Goal: Use online tool/utility

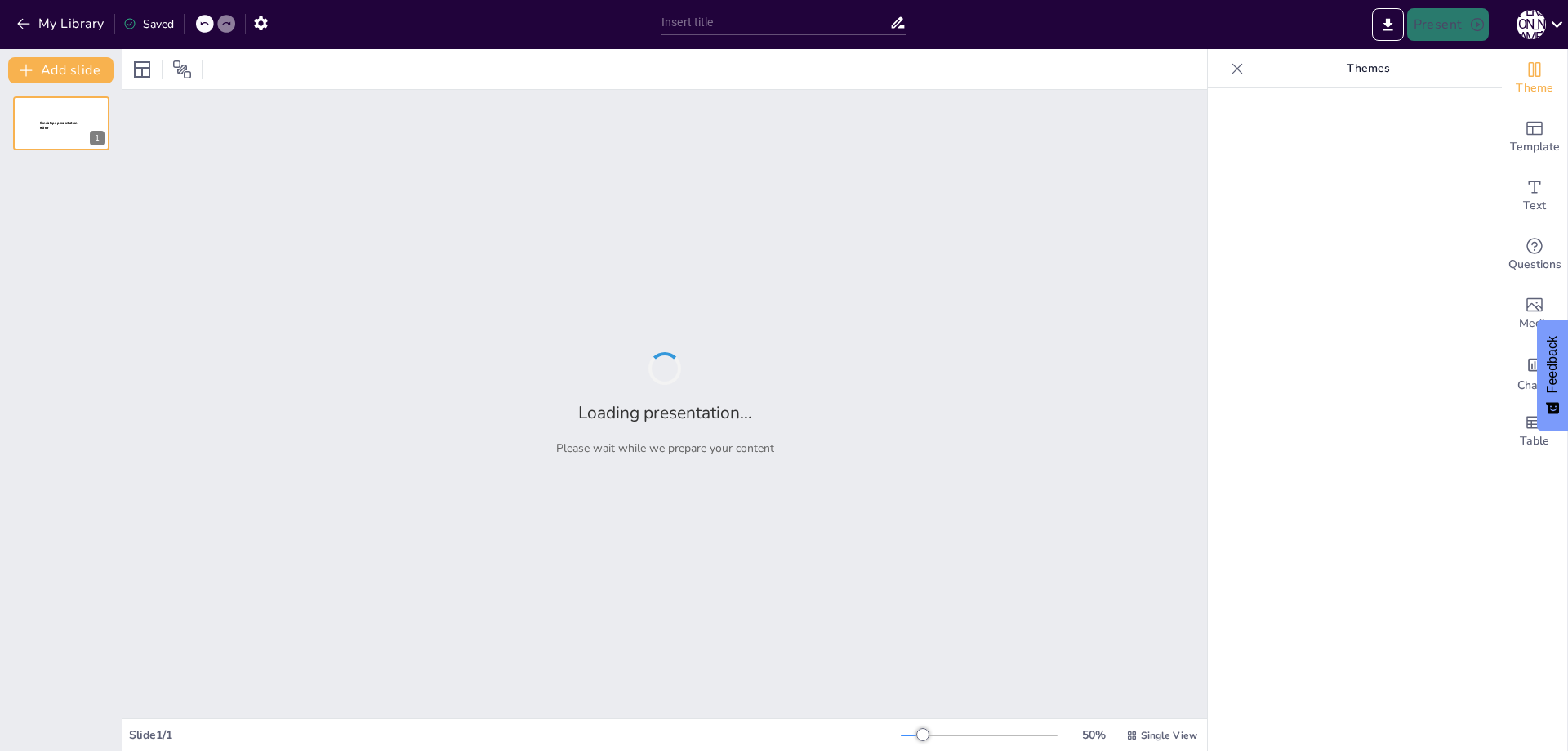
type input "Современные подходы к диагностике фебрильной нейтропении"
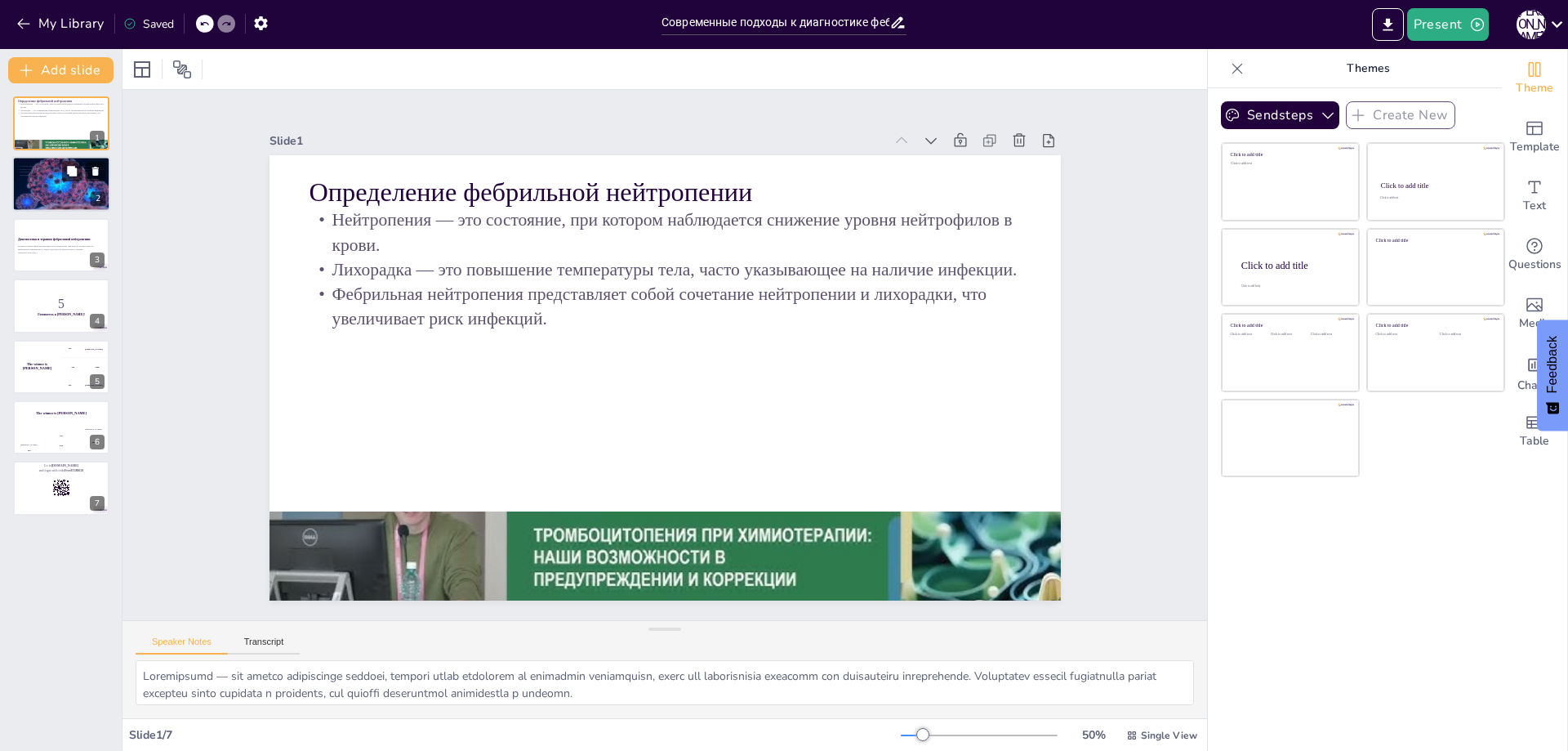
click at [39, 167] on p "Первая степень нейтропении считается легкой и часто не требует специфического л…" at bounding box center [60, 169] width 88 height 3
type textarea "Loremip dolorsi ametconsect adipi eli seddoe temporinc utlabore e dolore magnaa…"
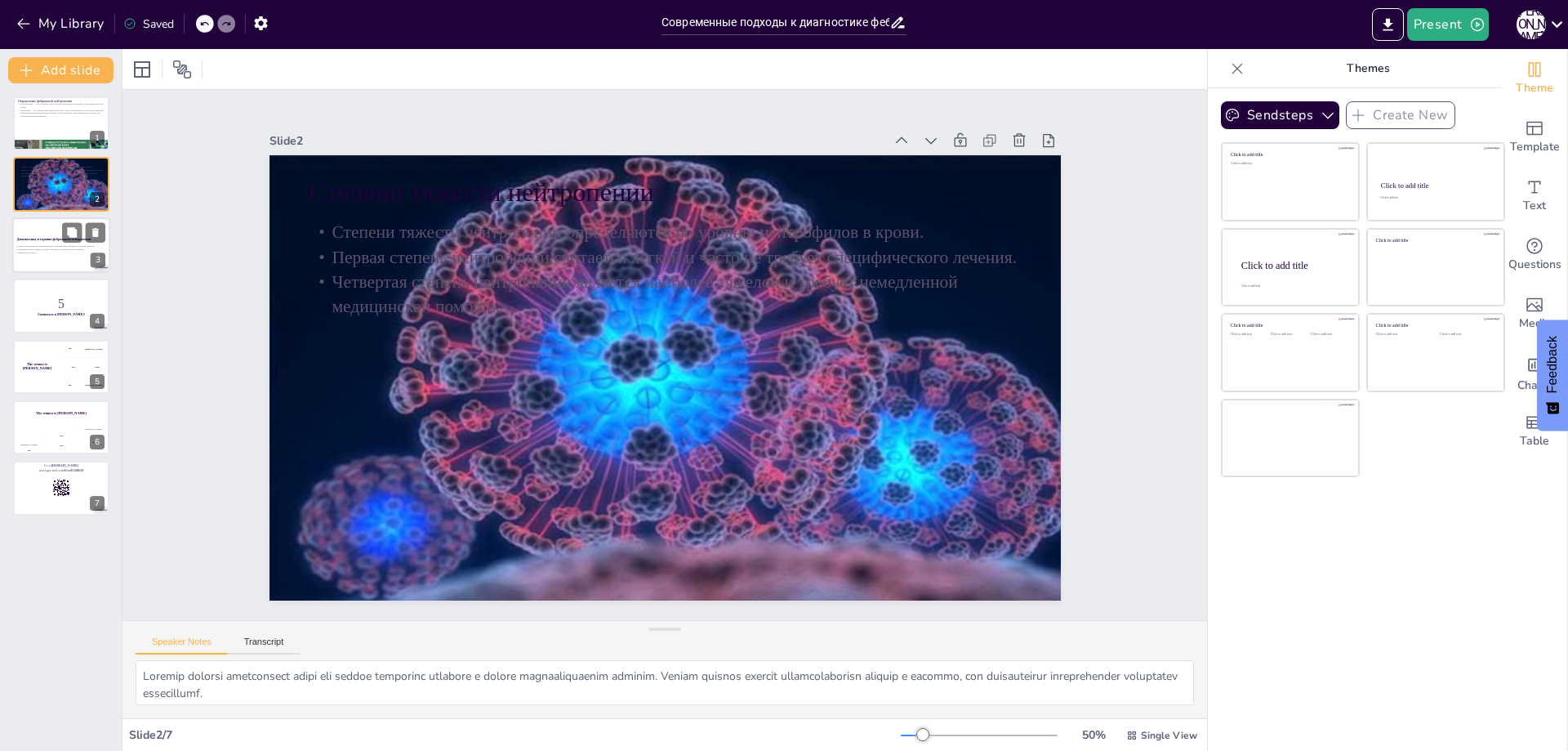
click at [61, 238] on strong "Диагностика и терапия фебрильной нейтропении" at bounding box center [54, 239] width 74 height 3
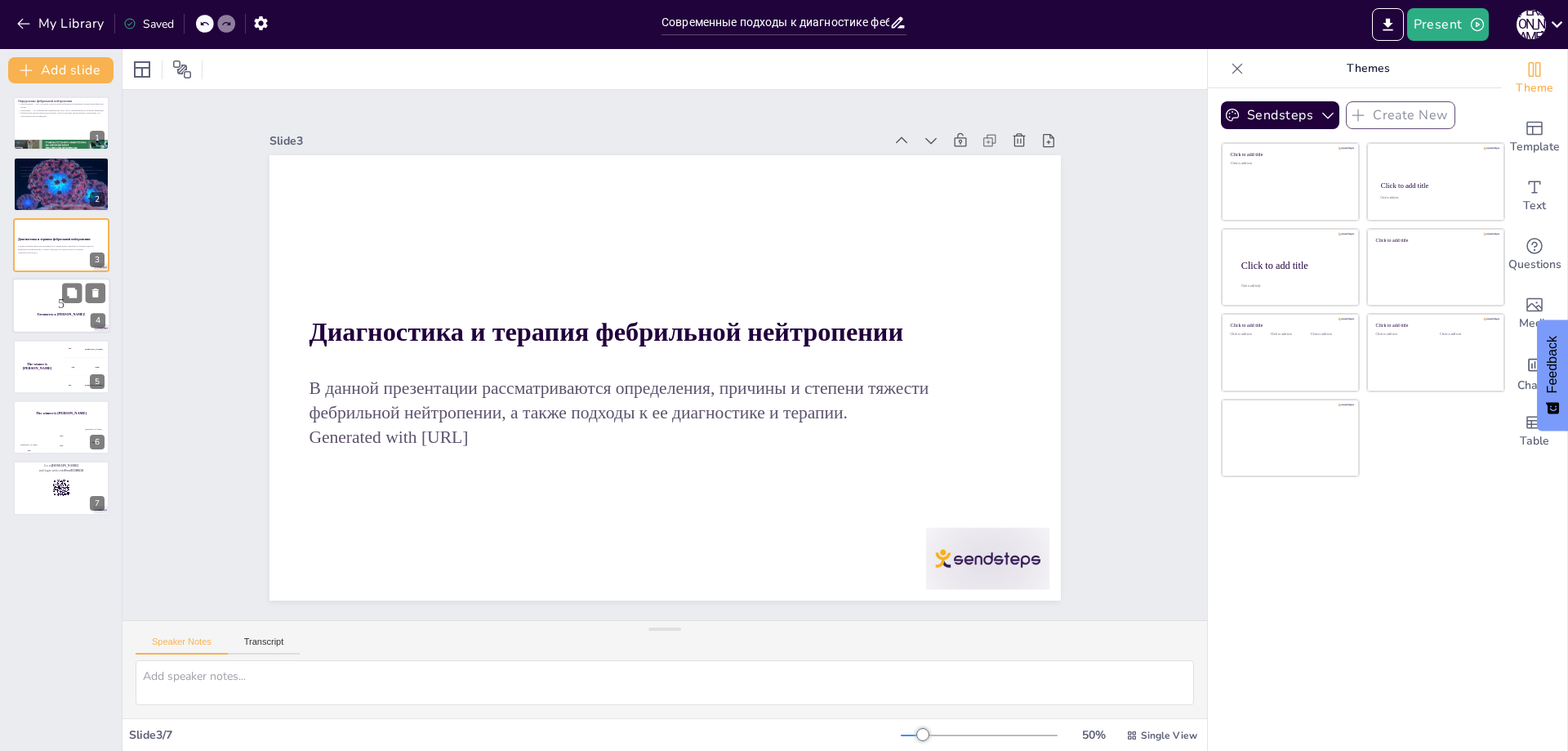
click at [58, 285] on div at bounding box center [61, 306] width 98 height 55
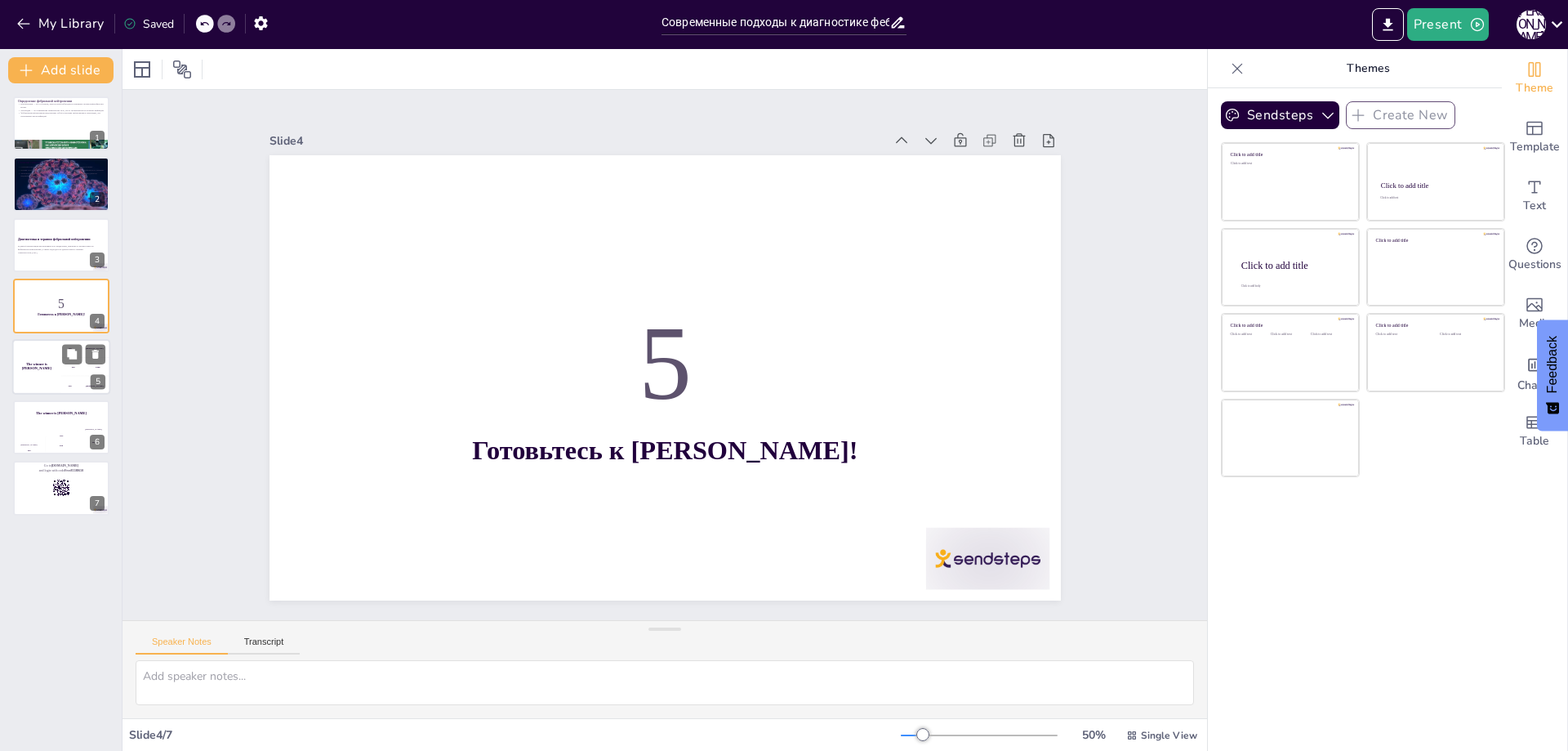
click at [50, 352] on div "The winner is [PERSON_NAME]" at bounding box center [37, 367] width 49 height 55
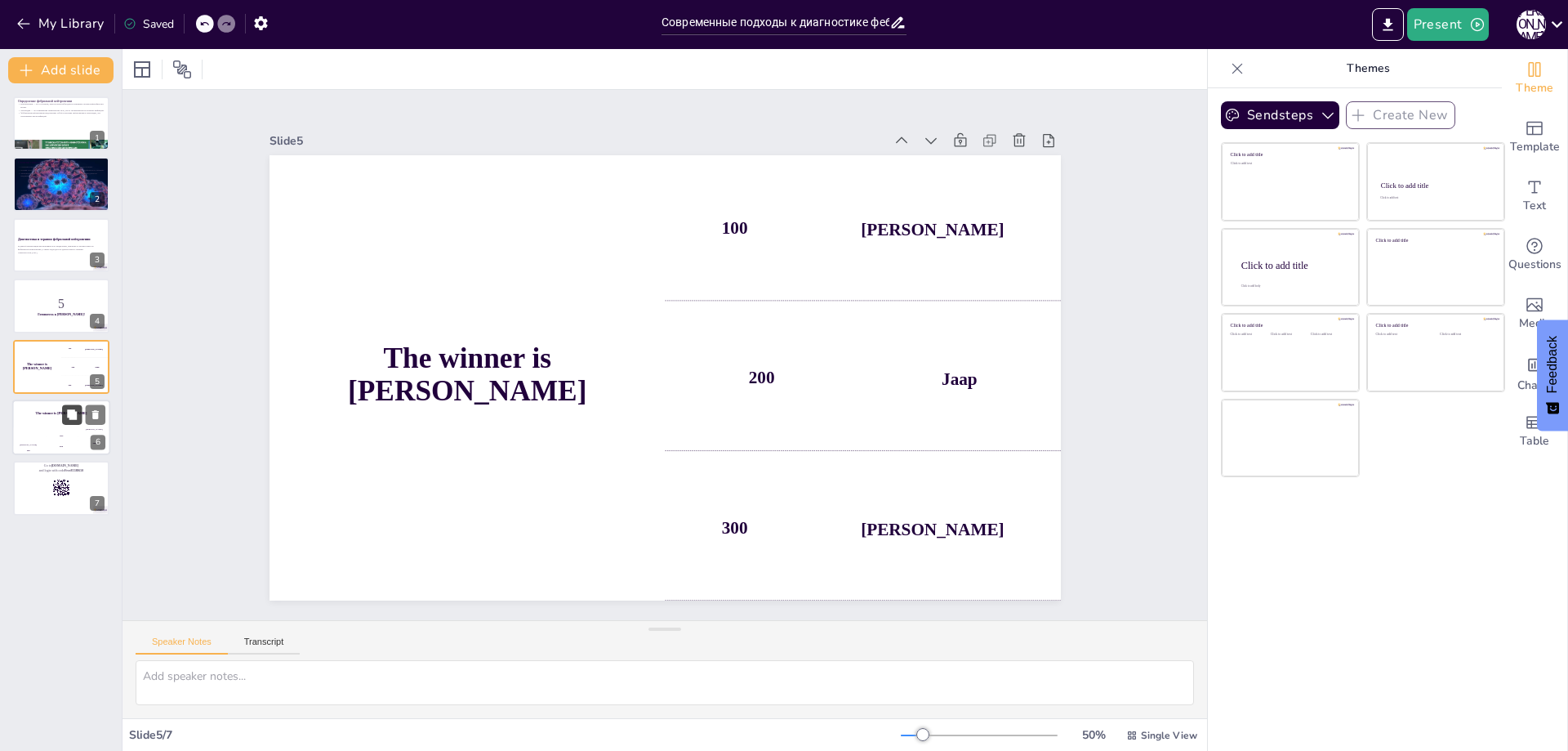
click at [69, 418] on icon at bounding box center [72, 414] width 12 height 12
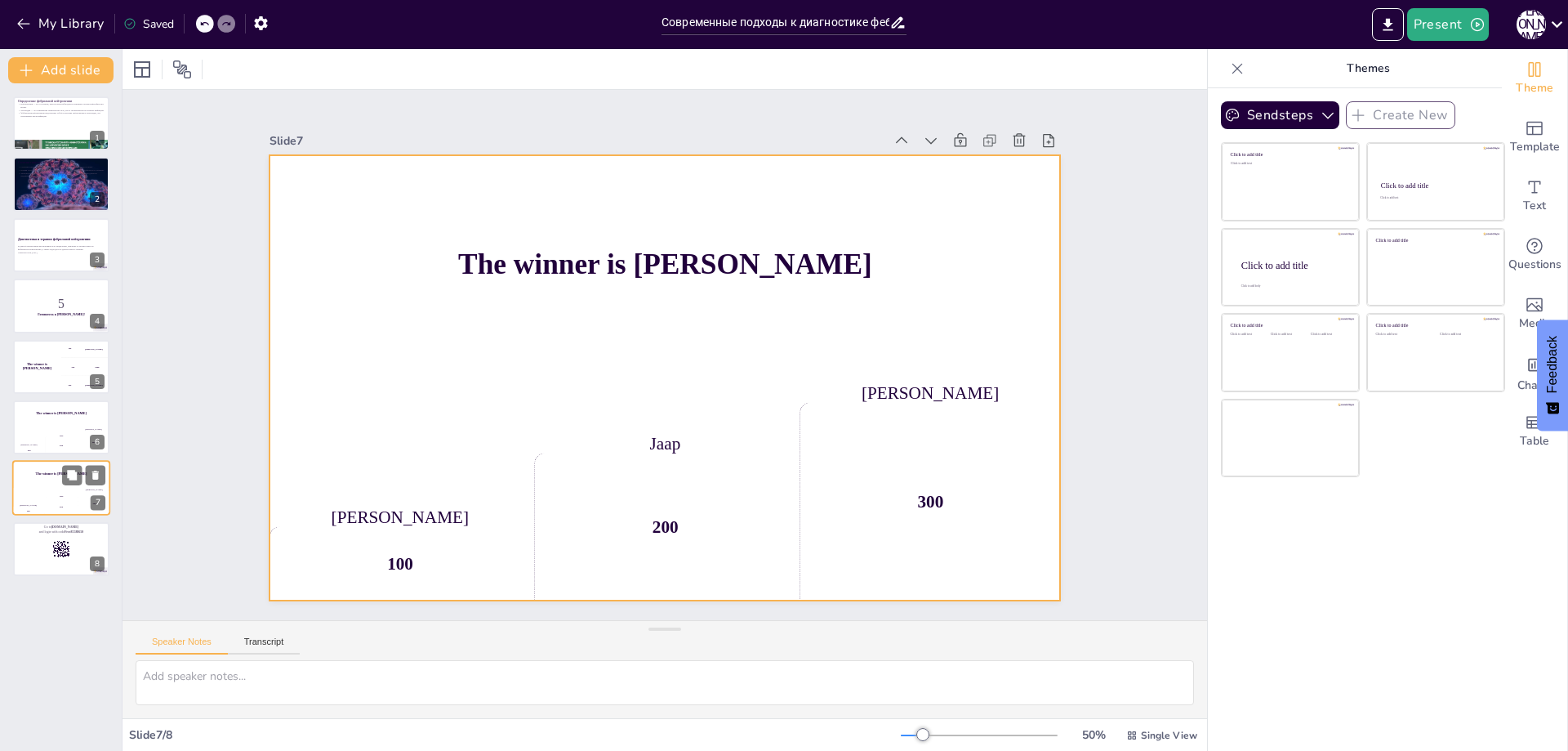
click at [57, 466] on div "The winner is [PERSON_NAME]" at bounding box center [61, 474] width 98 height 28
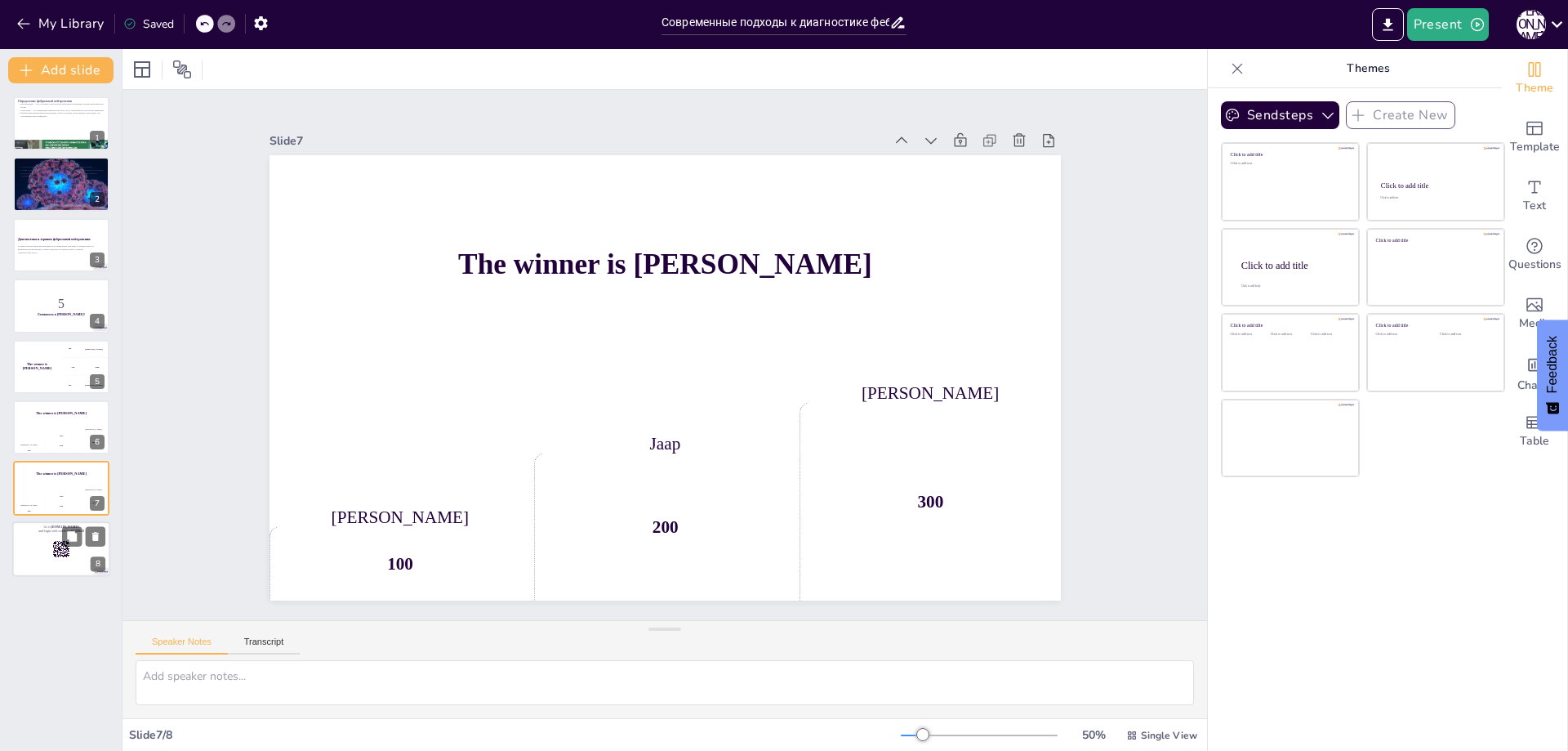
click at [45, 544] on div at bounding box center [61, 549] width 98 height 55
